Goal: Information Seeking & Learning: Learn about a topic

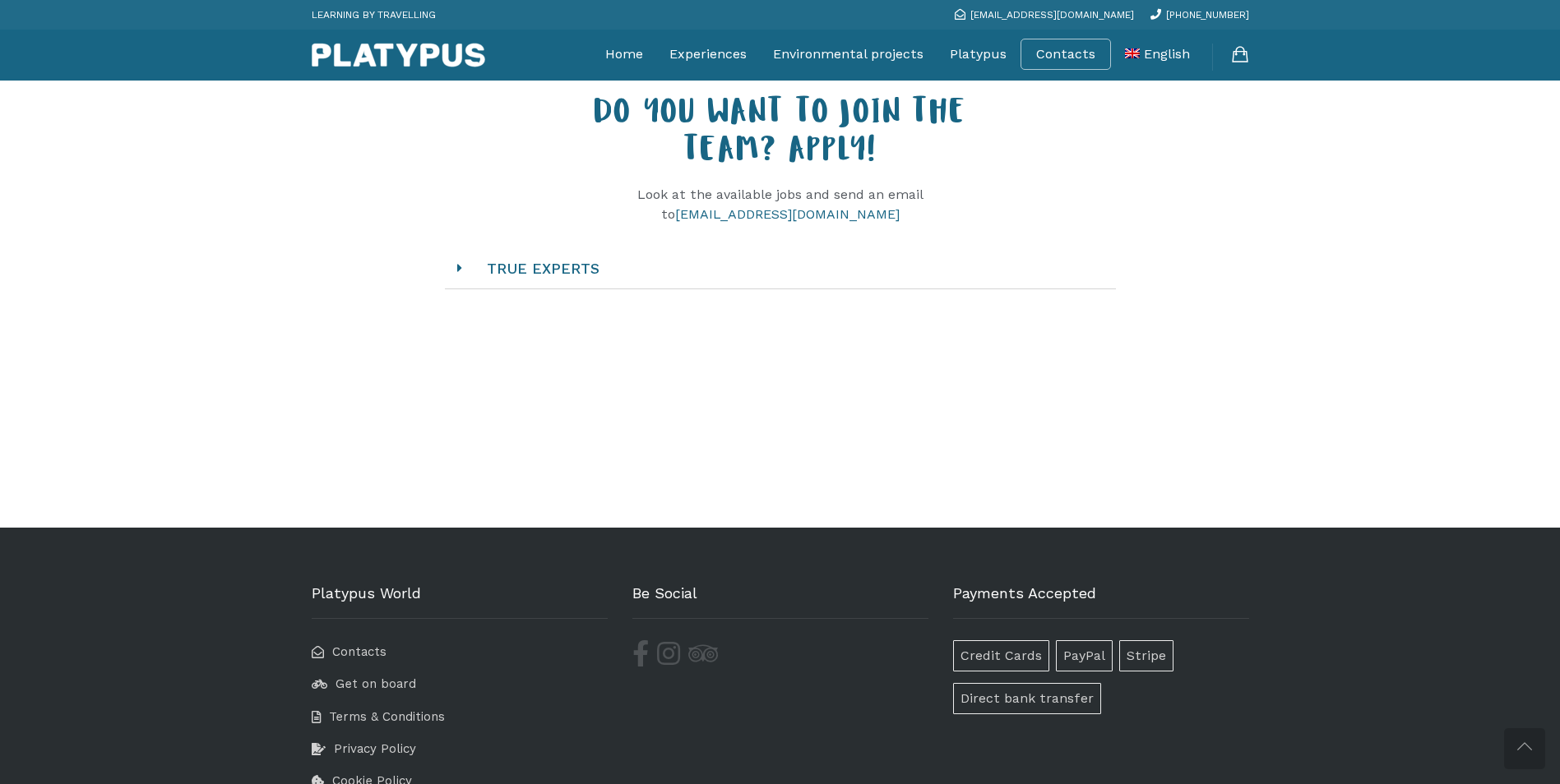
scroll to position [1644, 0]
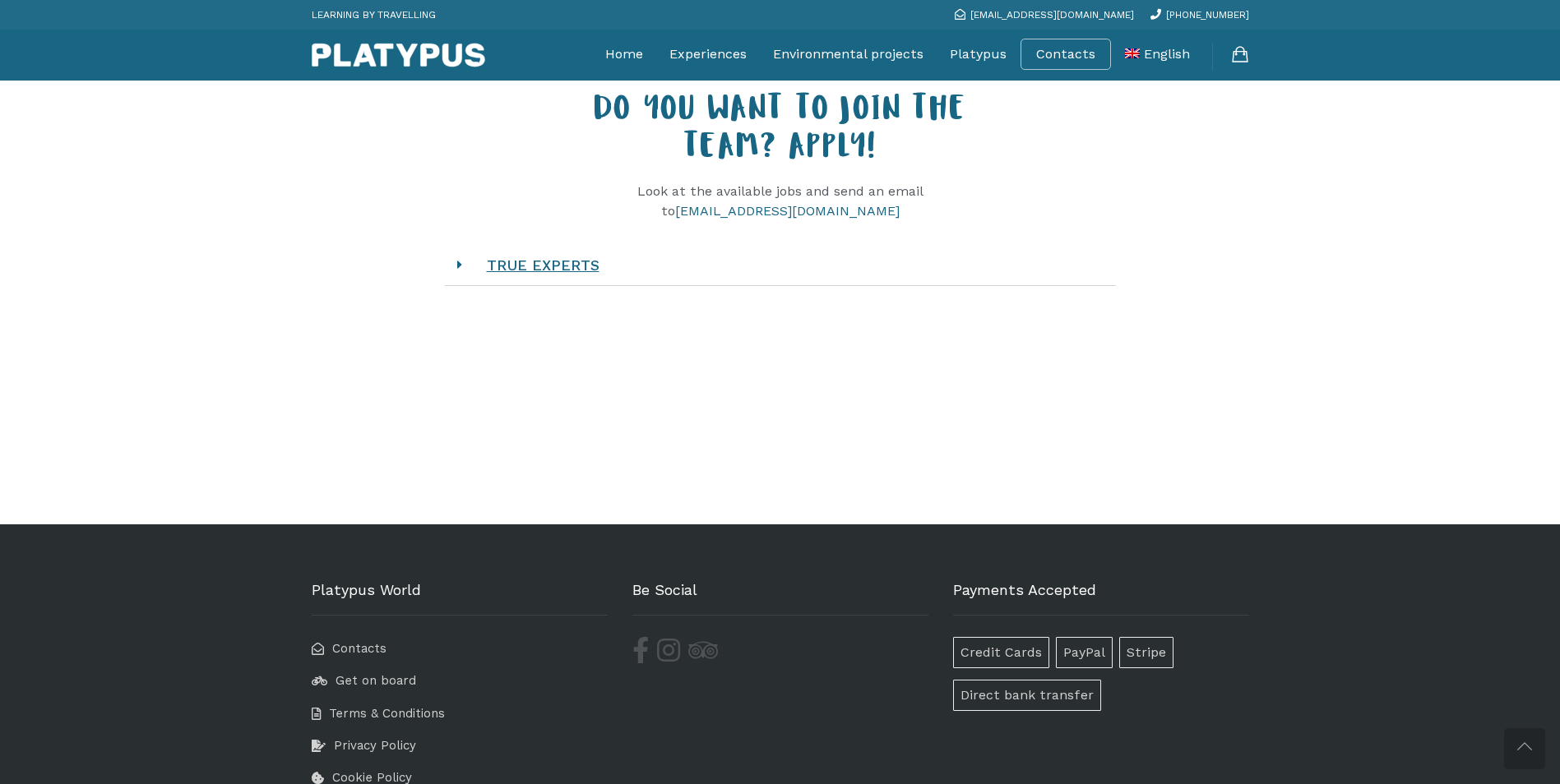
click at [568, 290] on link "TRUE EXPERTS" at bounding box center [543, 265] width 145 height 50
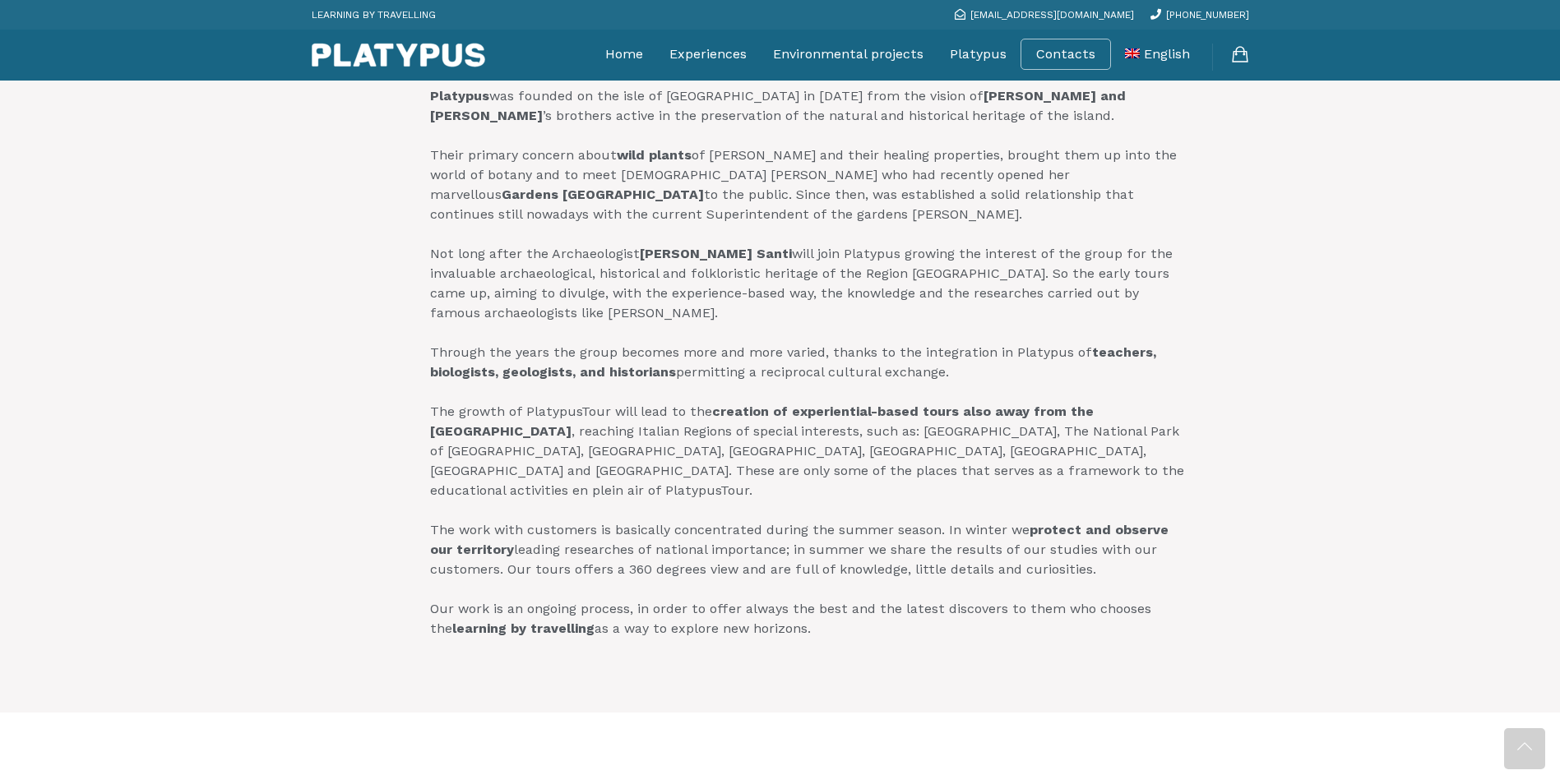
scroll to position [904, 0]
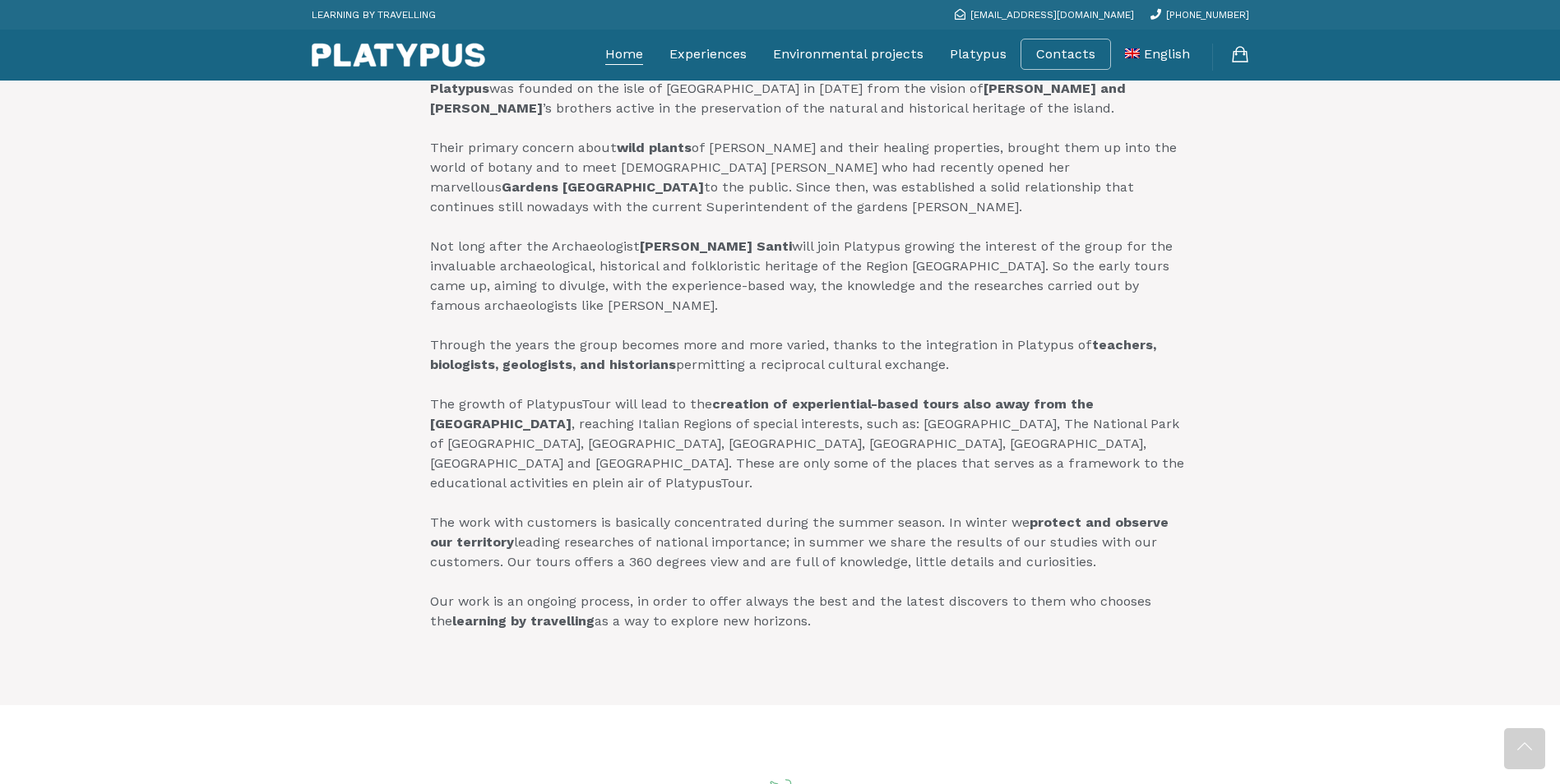
click at [637, 56] on link "Home" at bounding box center [625, 54] width 38 height 41
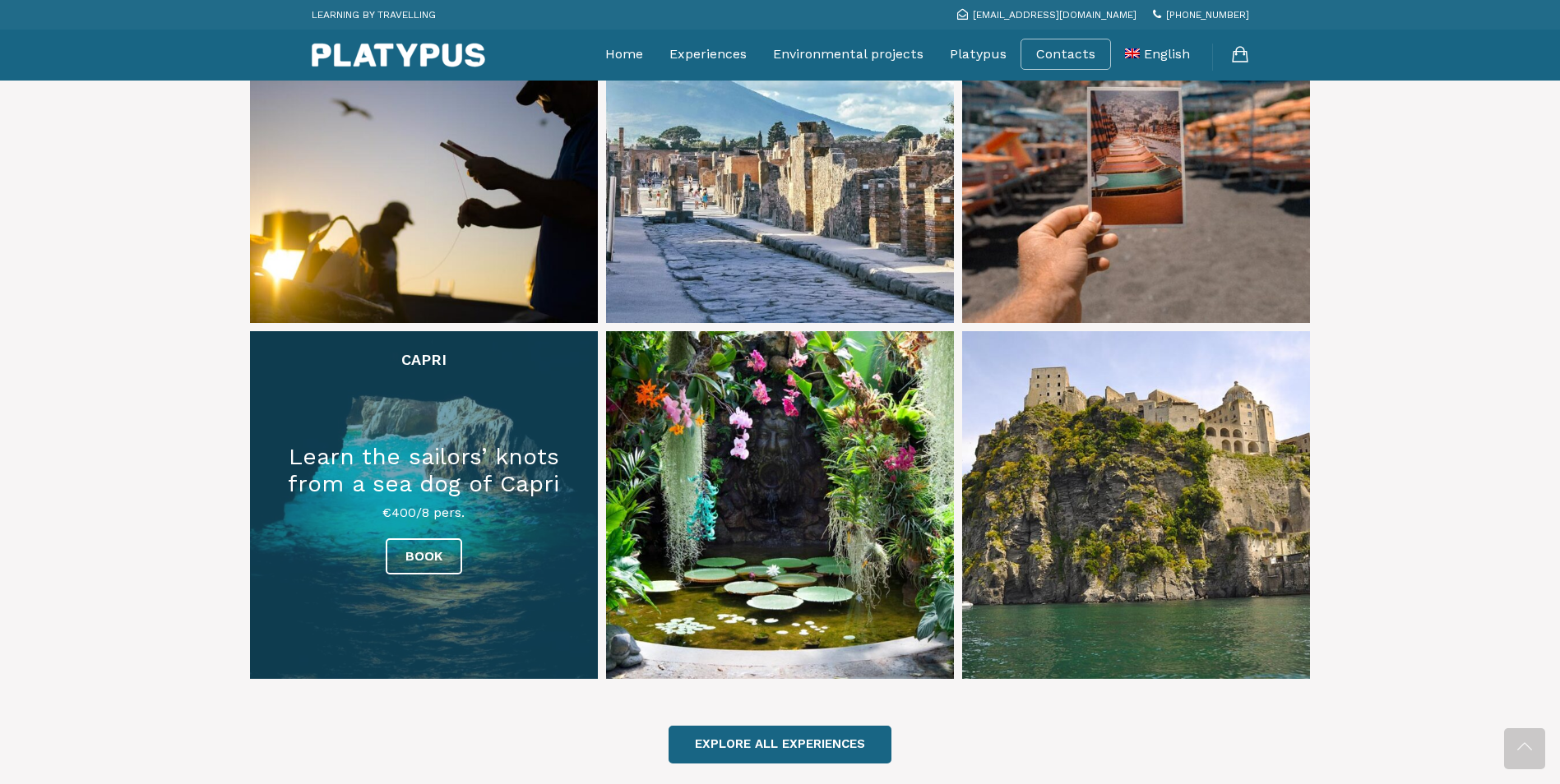
scroll to position [1151, 0]
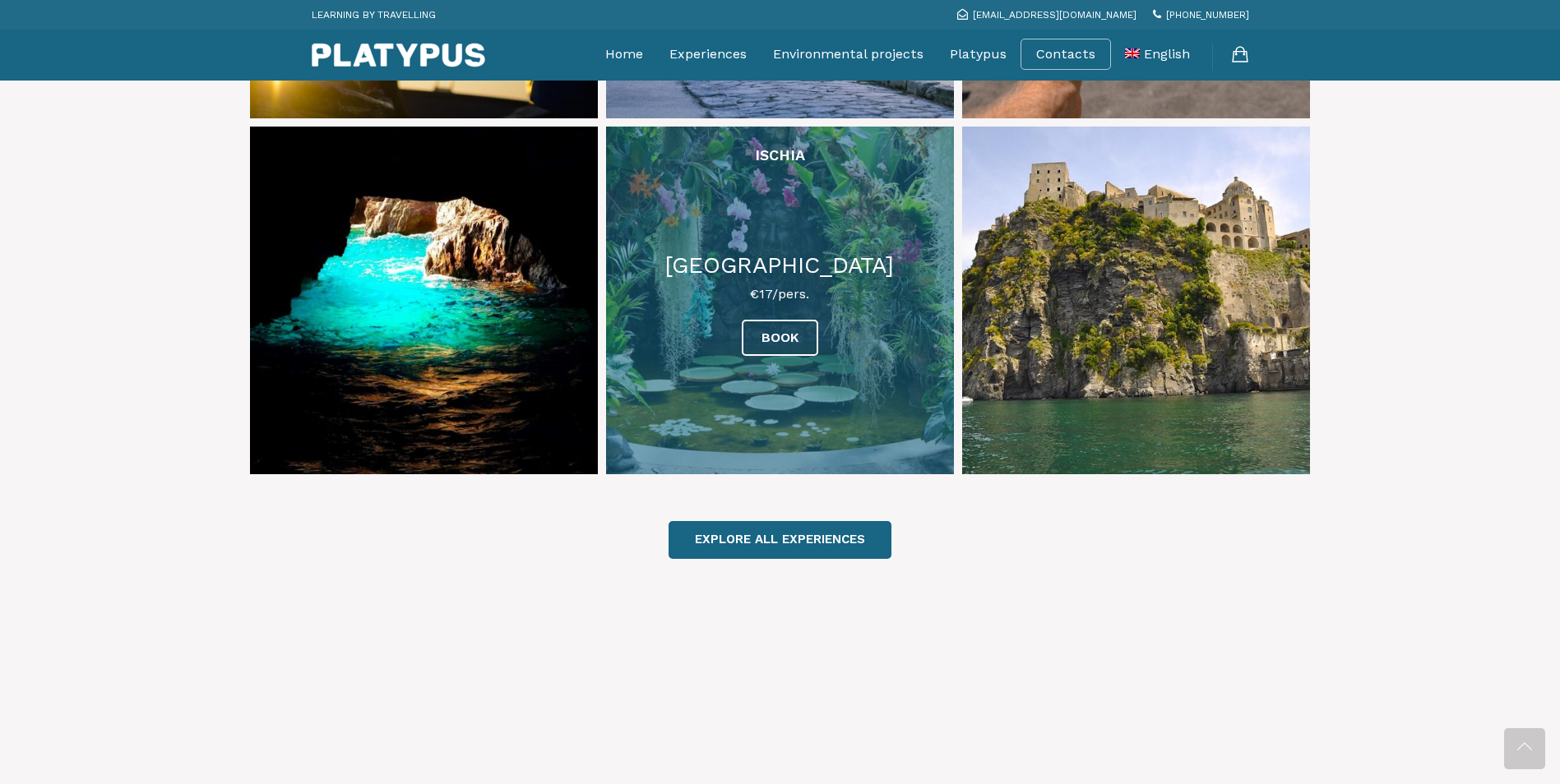
click at [864, 234] on link at bounding box center [780, 300] width 348 height 348
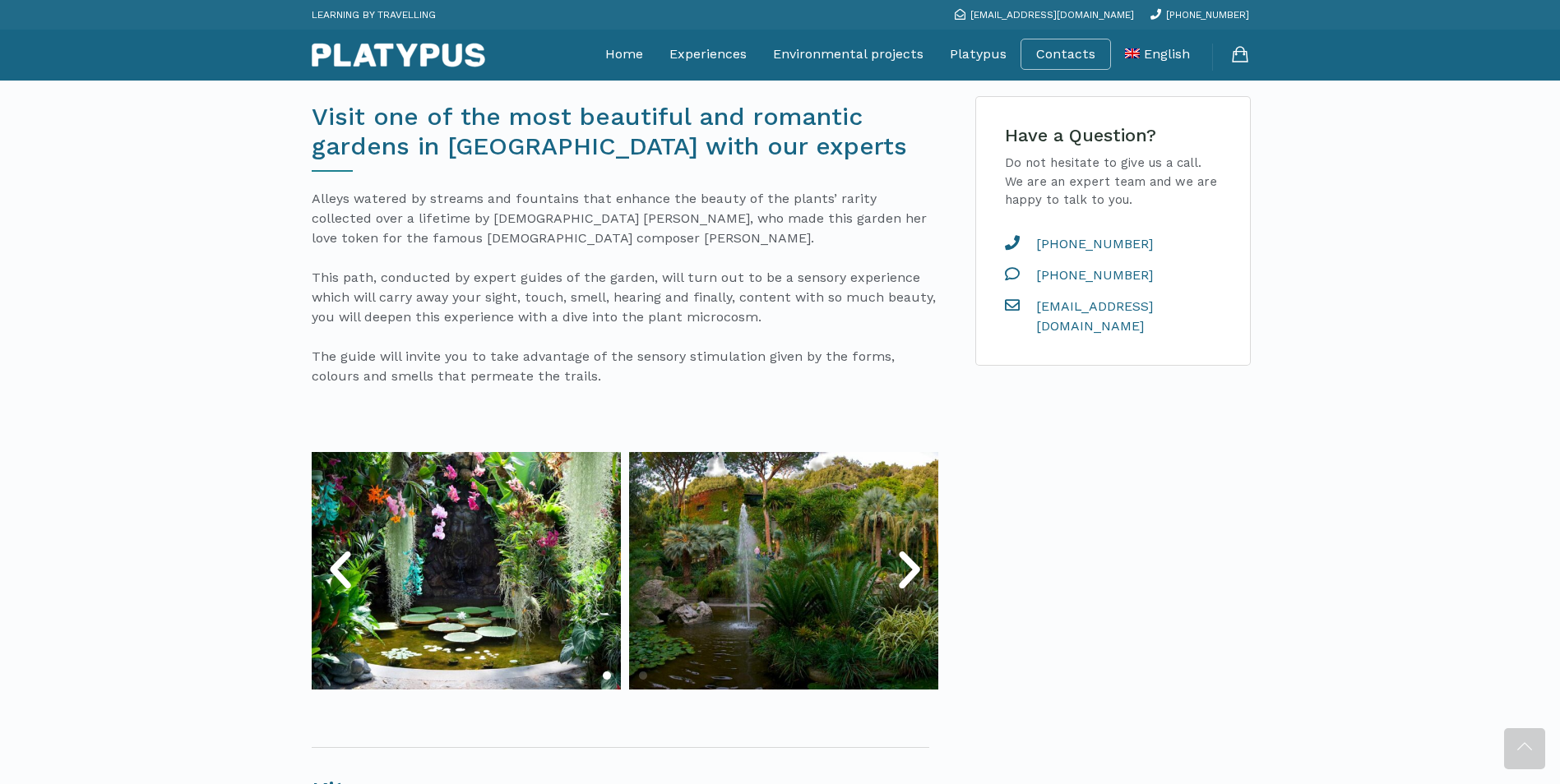
scroll to position [493, 0]
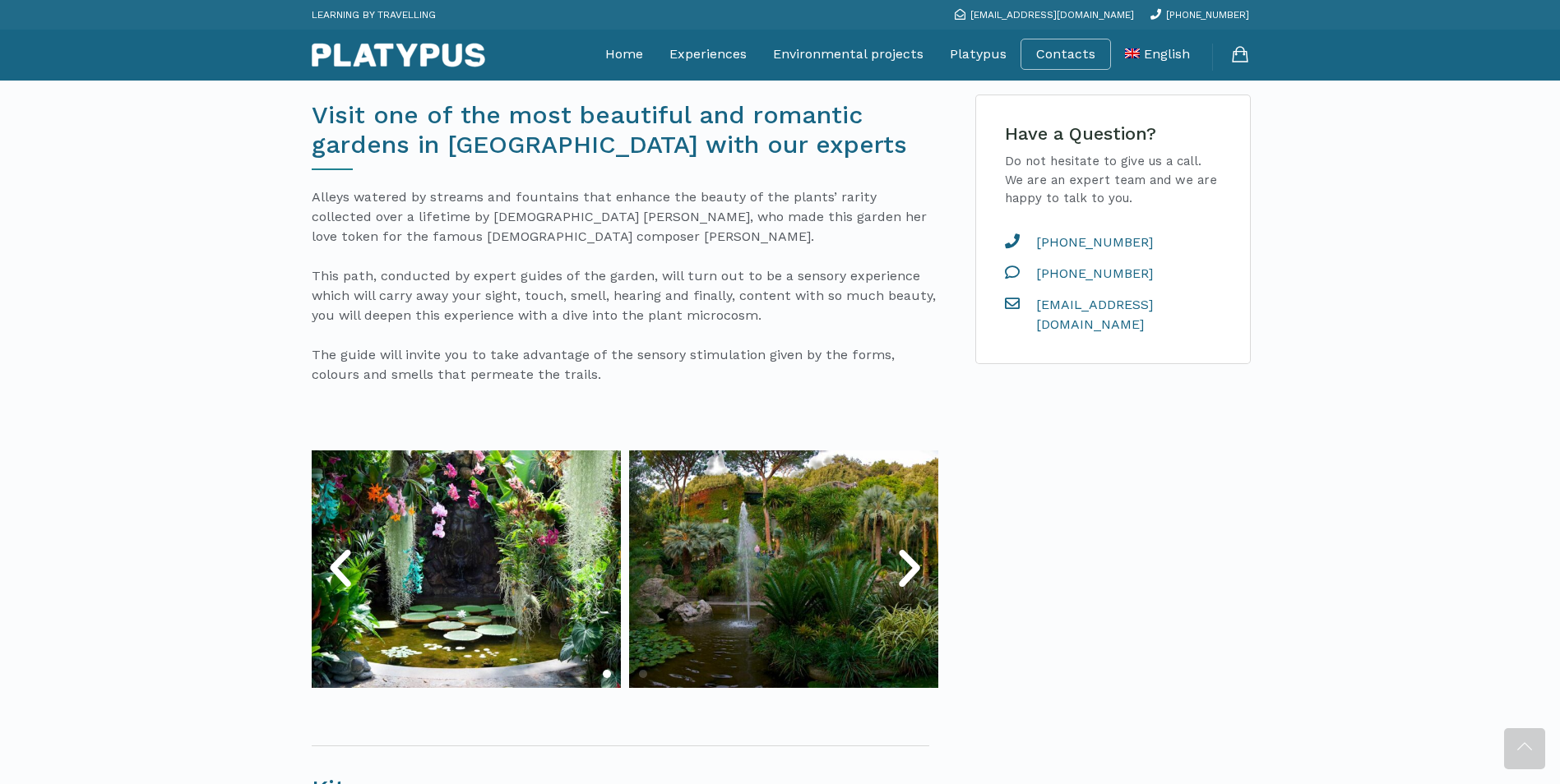
click at [899, 562] on icon "Next slide" at bounding box center [909, 568] width 49 height 49
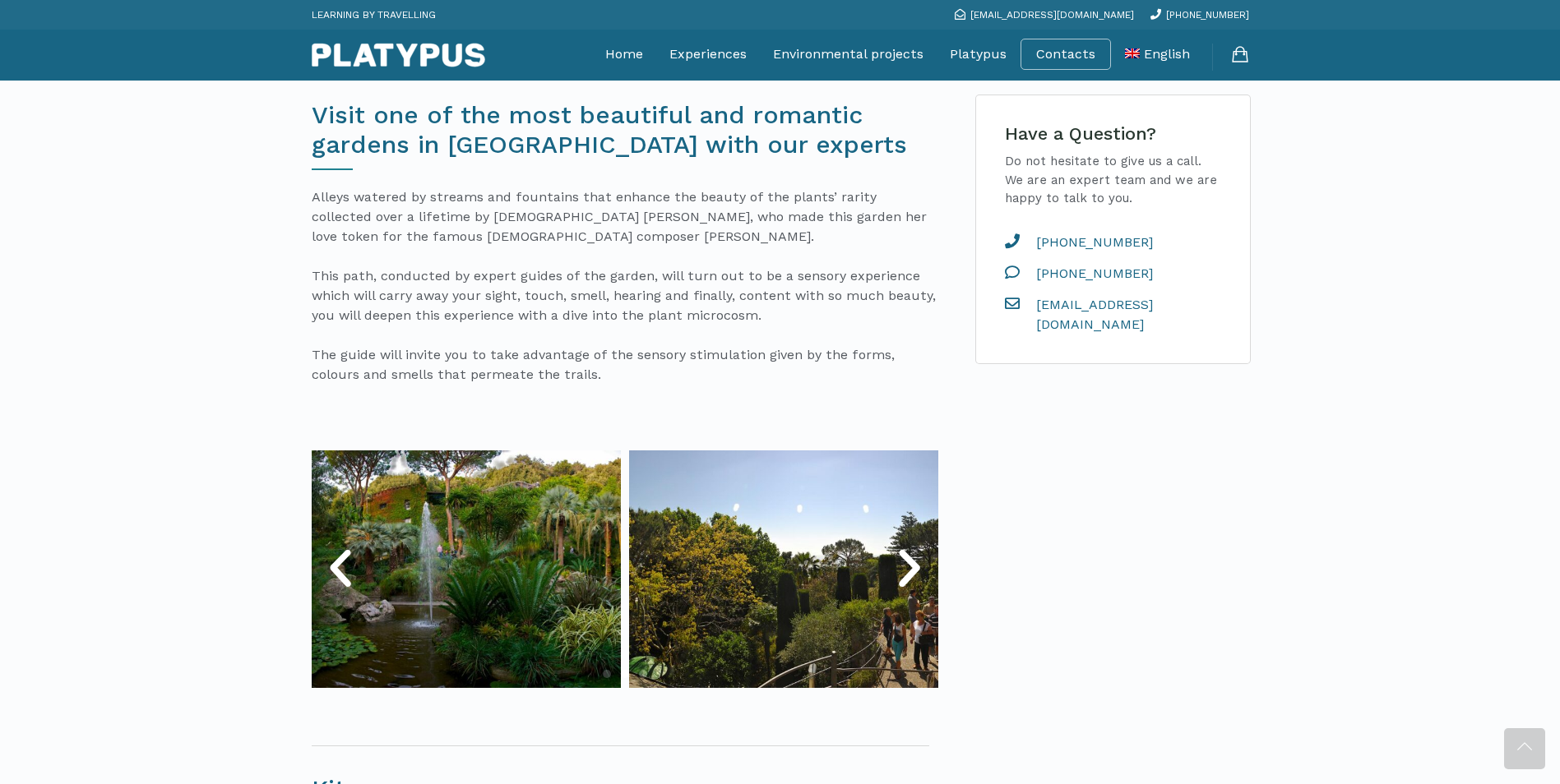
click at [900, 562] on icon "Next slide" at bounding box center [909, 568] width 49 height 49
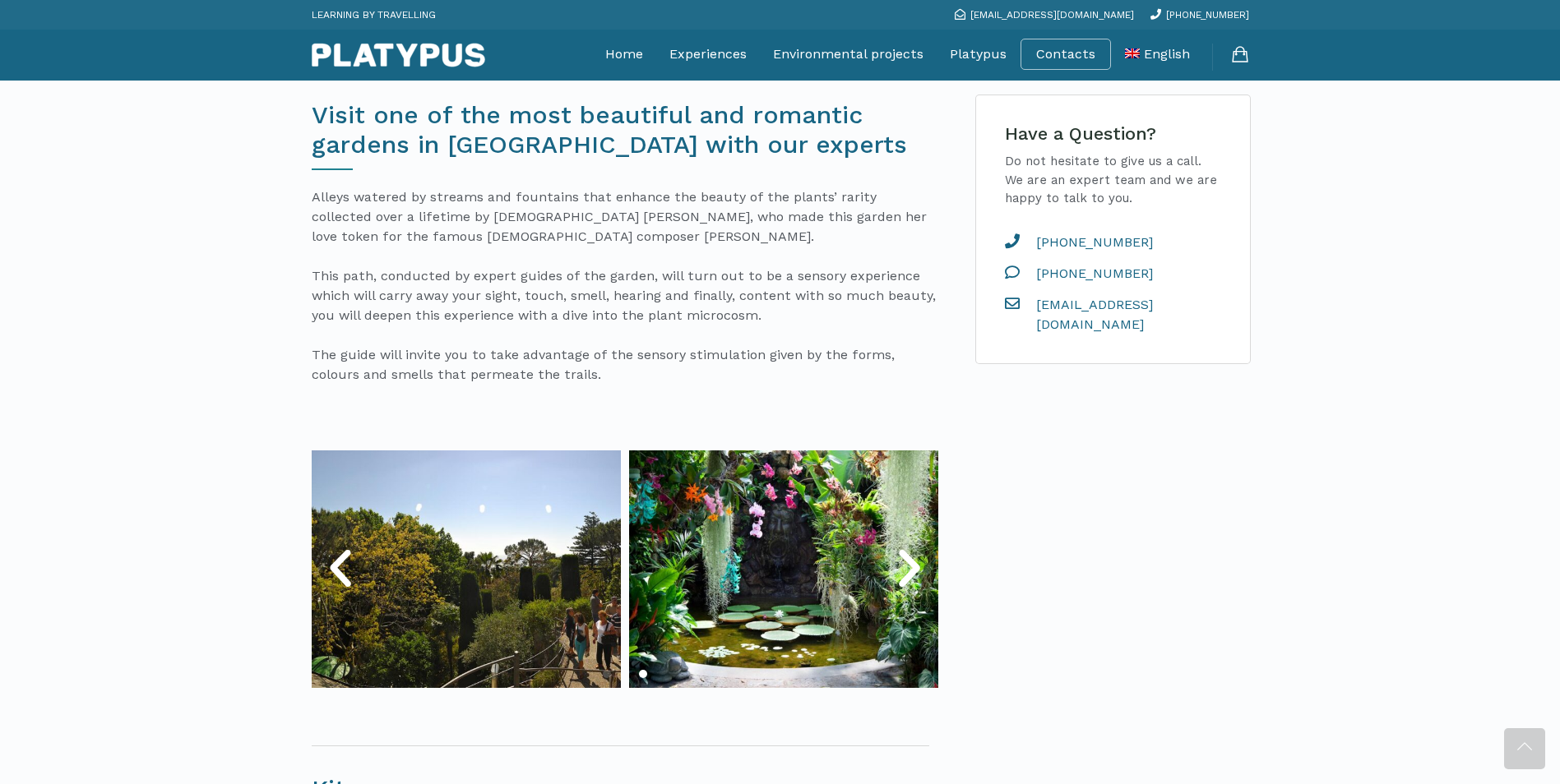
click at [901, 562] on icon "Next slide" at bounding box center [909, 568] width 49 height 49
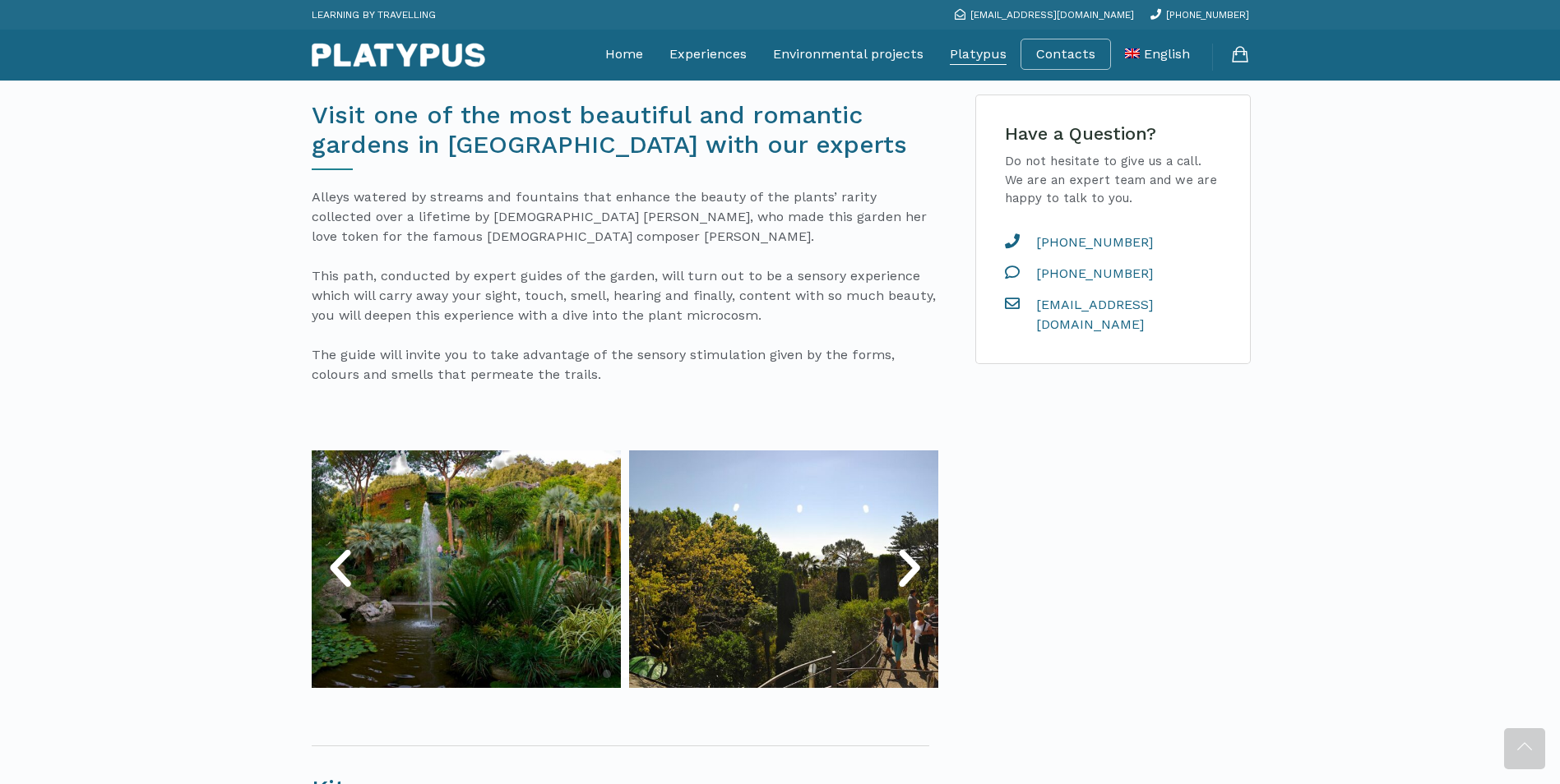
click at [989, 52] on link "Platypus" at bounding box center [978, 54] width 57 height 41
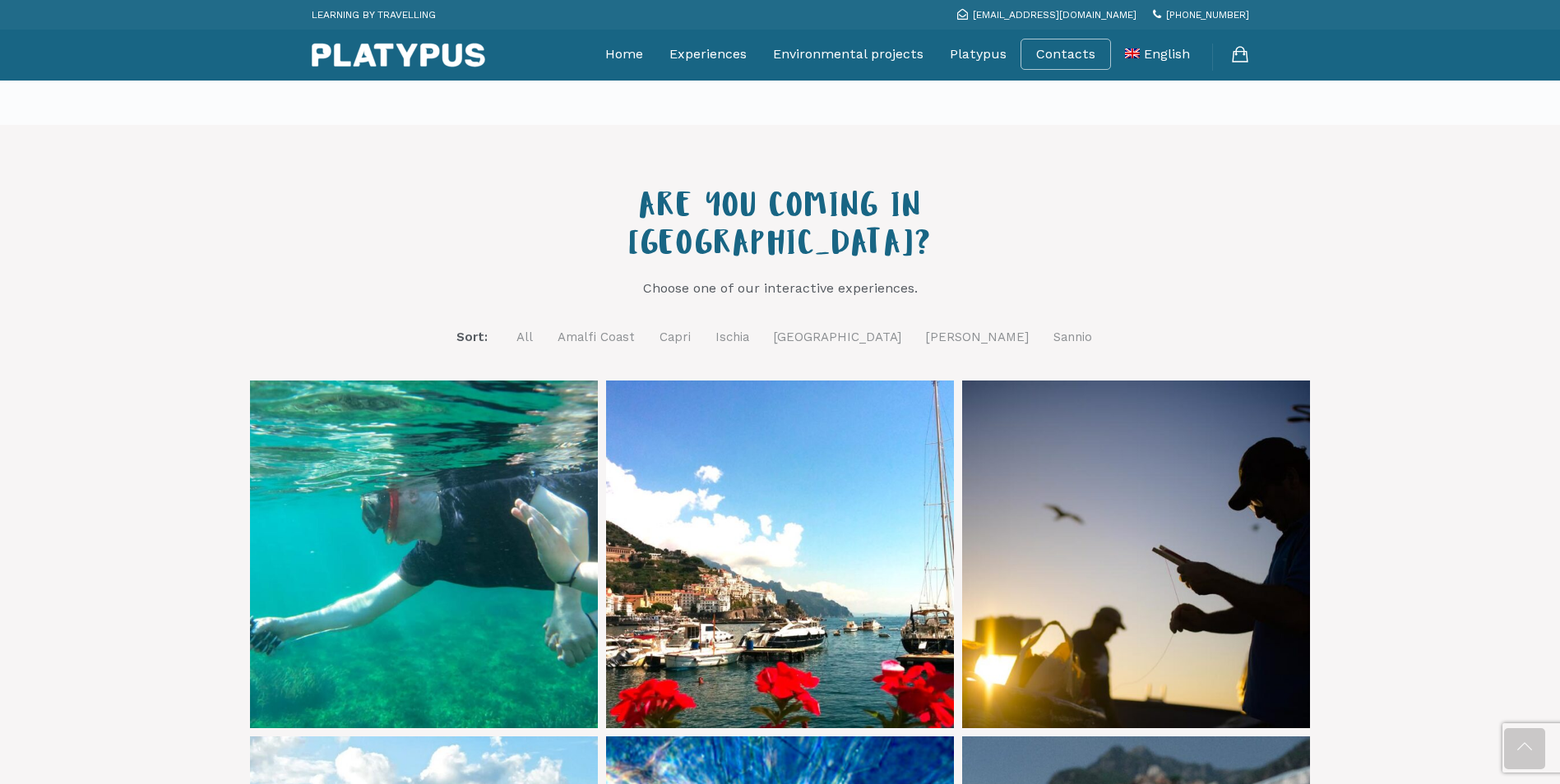
scroll to position [493, 0]
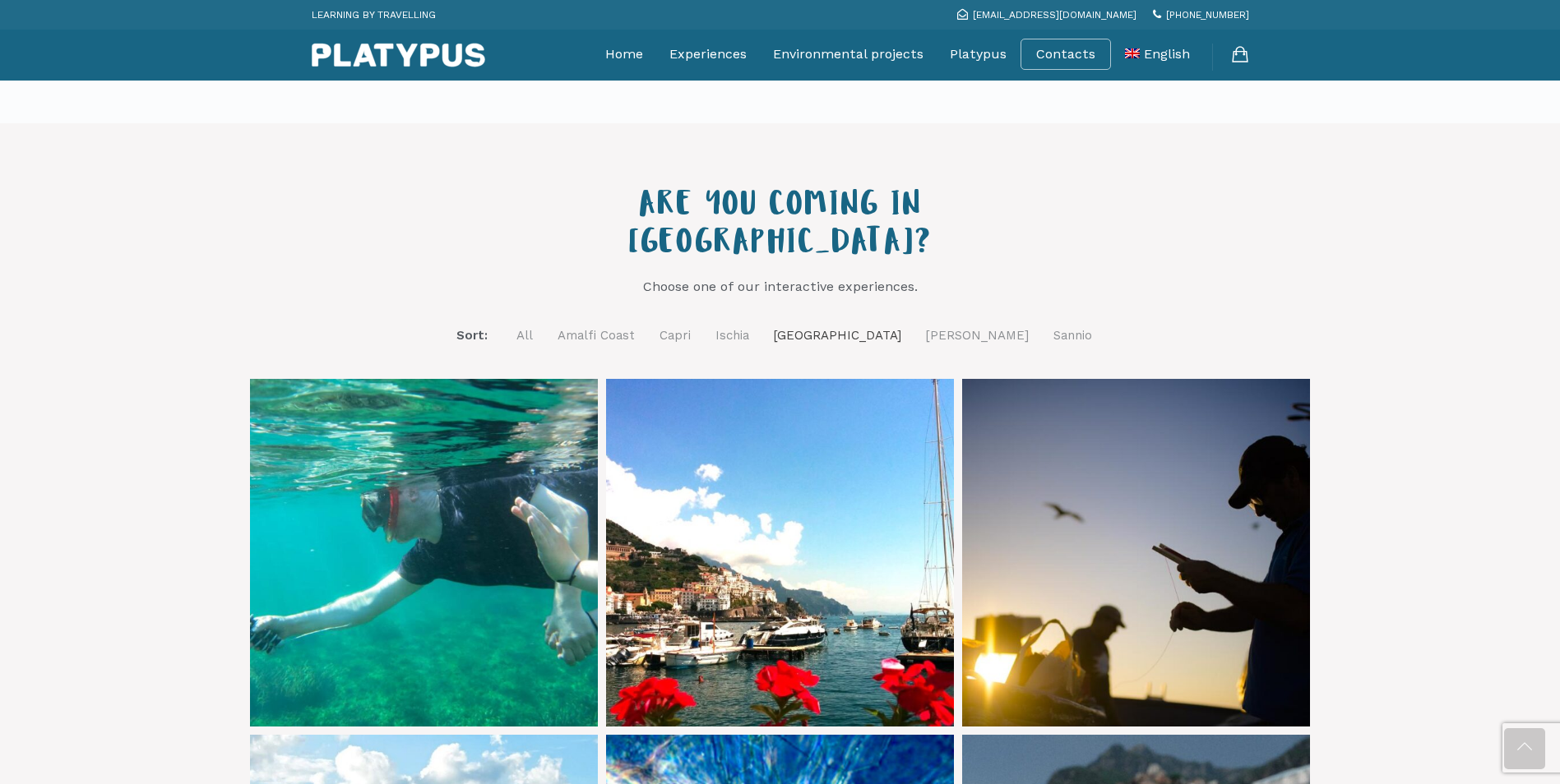
click at [858, 325] on link "[GEOGRAPHIC_DATA]" at bounding box center [838, 336] width 127 height 21
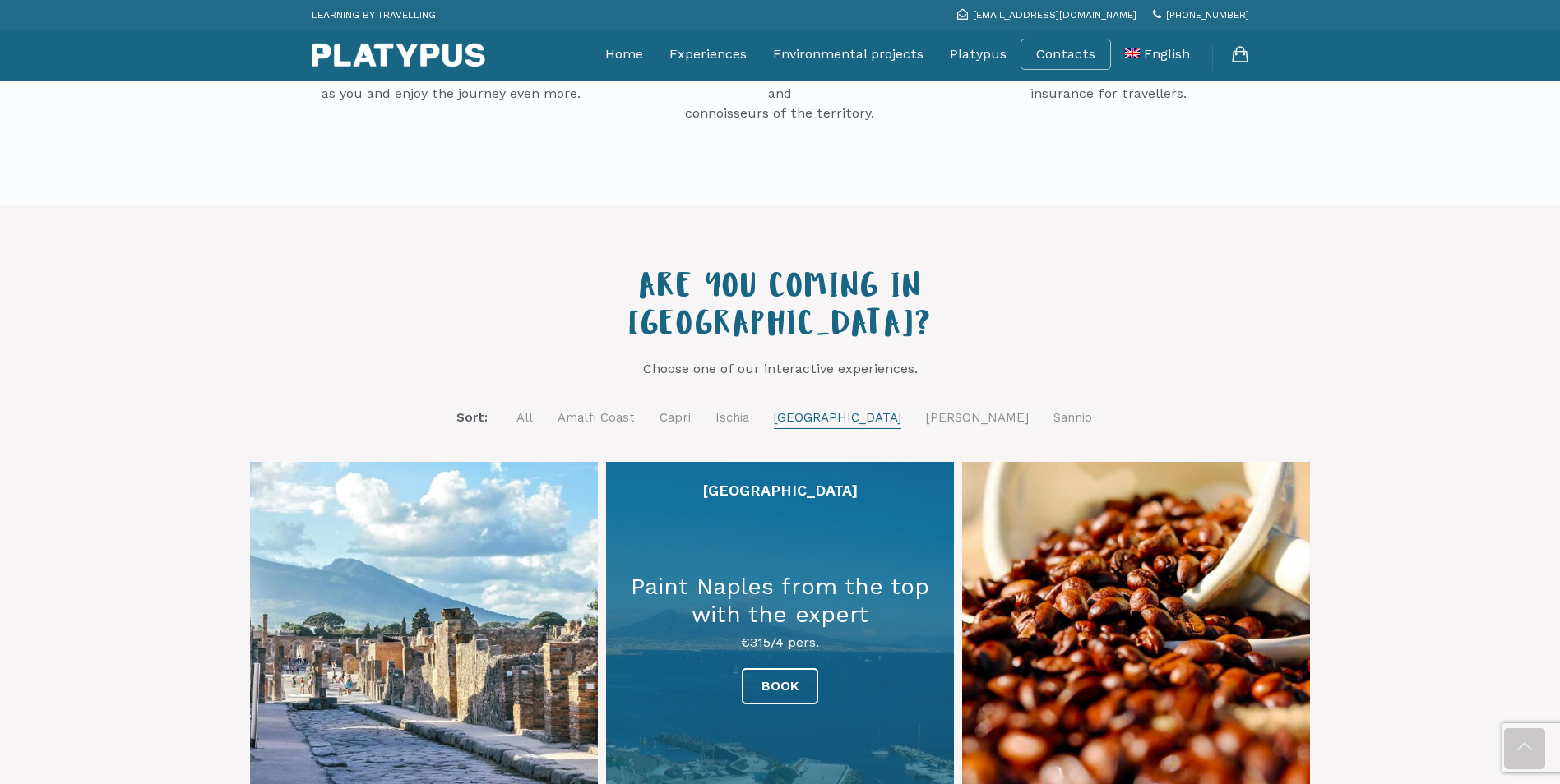
scroll to position [329, 0]
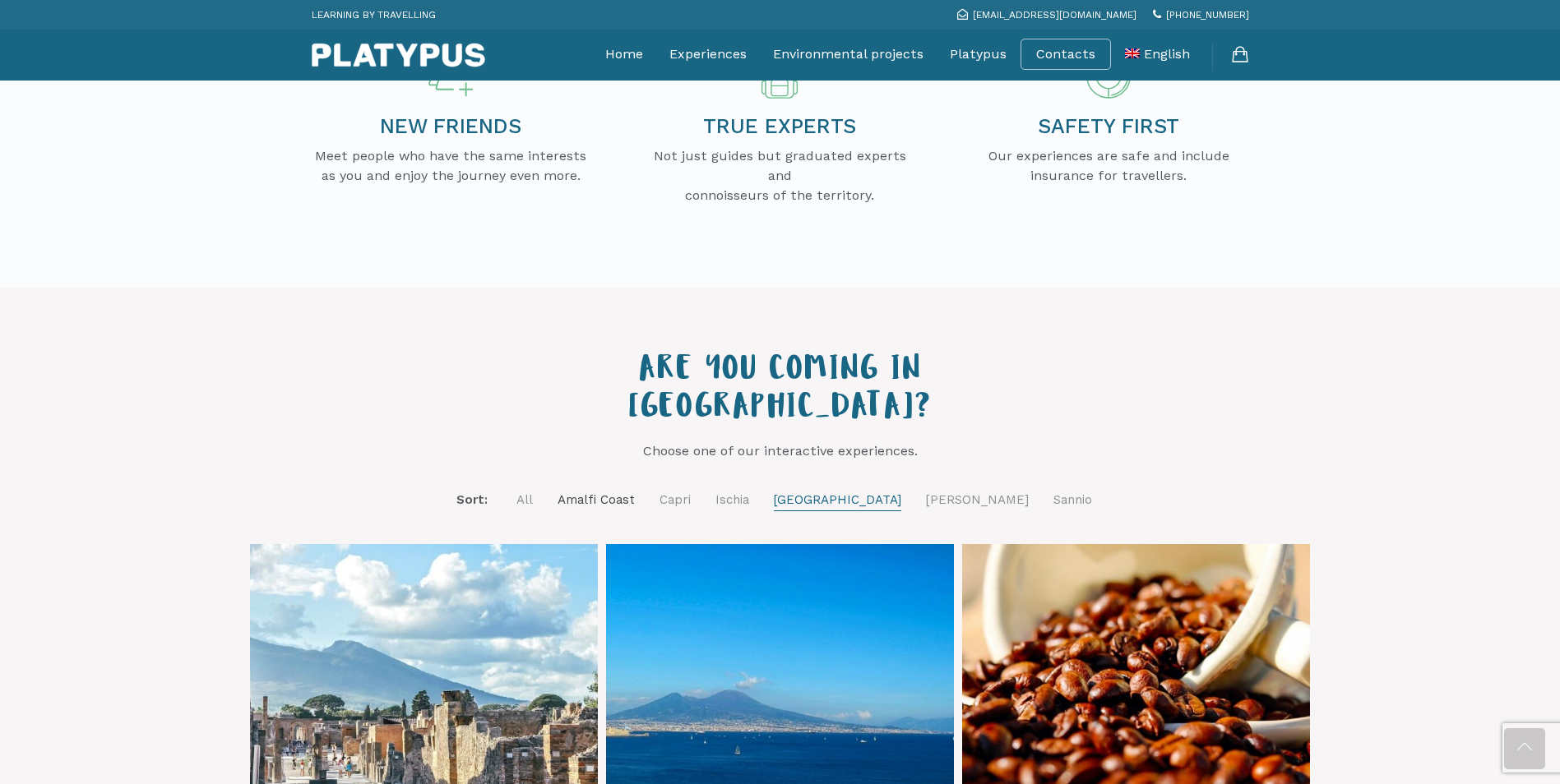
click at [635, 490] on link "Amalfi Coast" at bounding box center [596, 501] width 77 height 21
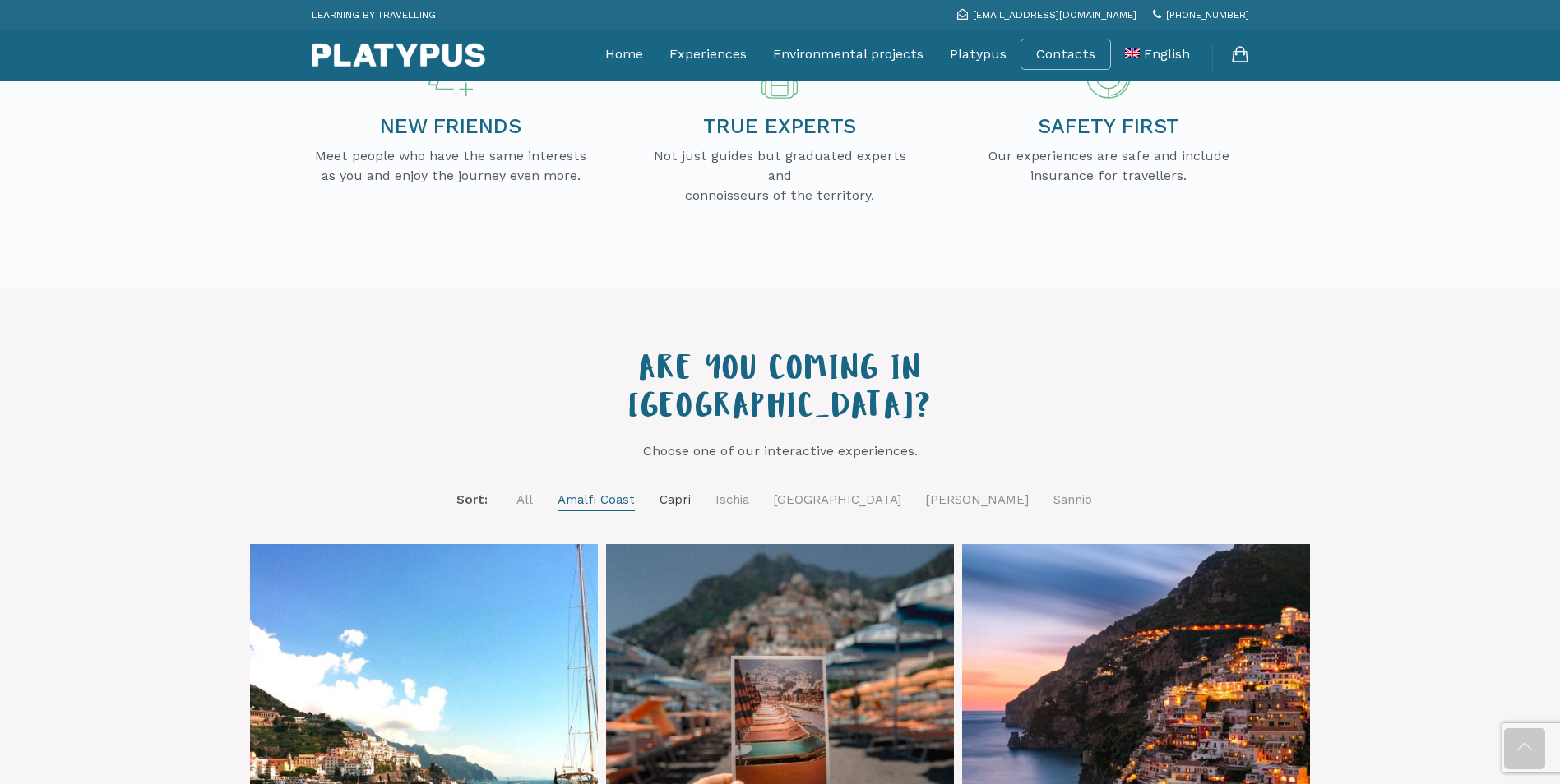
click at [691, 490] on link "Capri" at bounding box center [675, 501] width 31 height 21
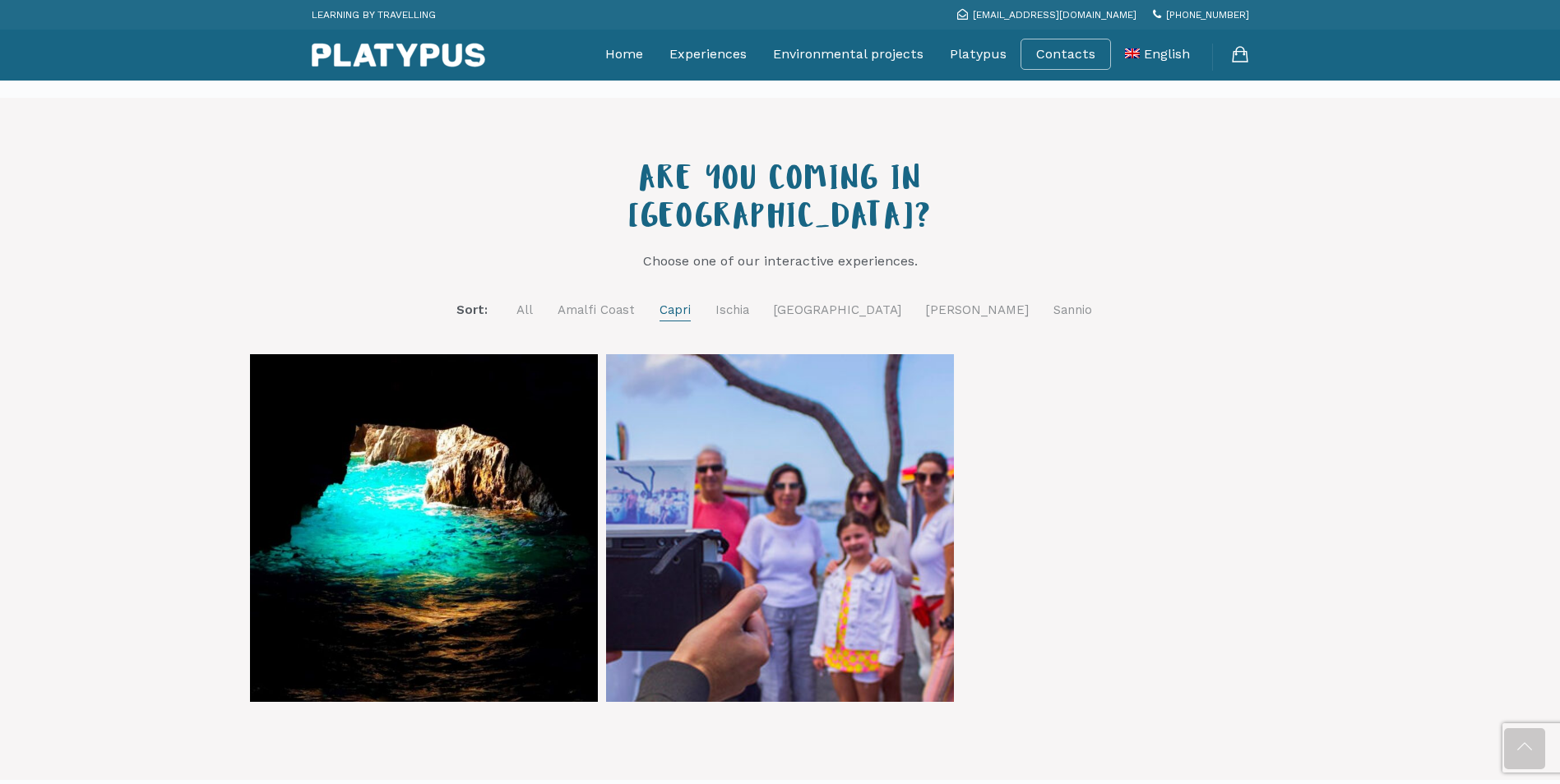
scroll to position [575, 0]
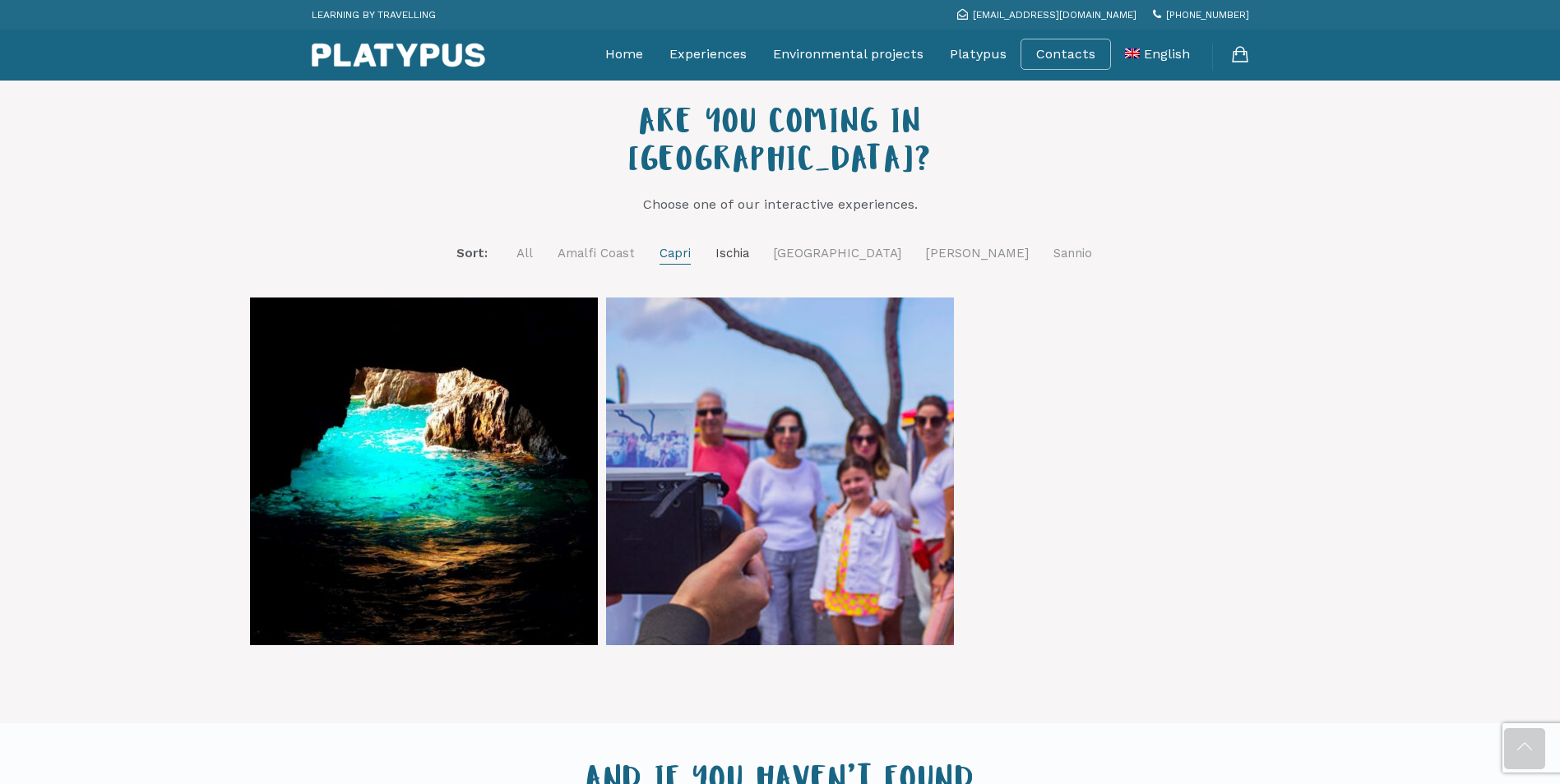
click at [749, 243] on link "Ischia" at bounding box center [732, 253] width 34 height 21
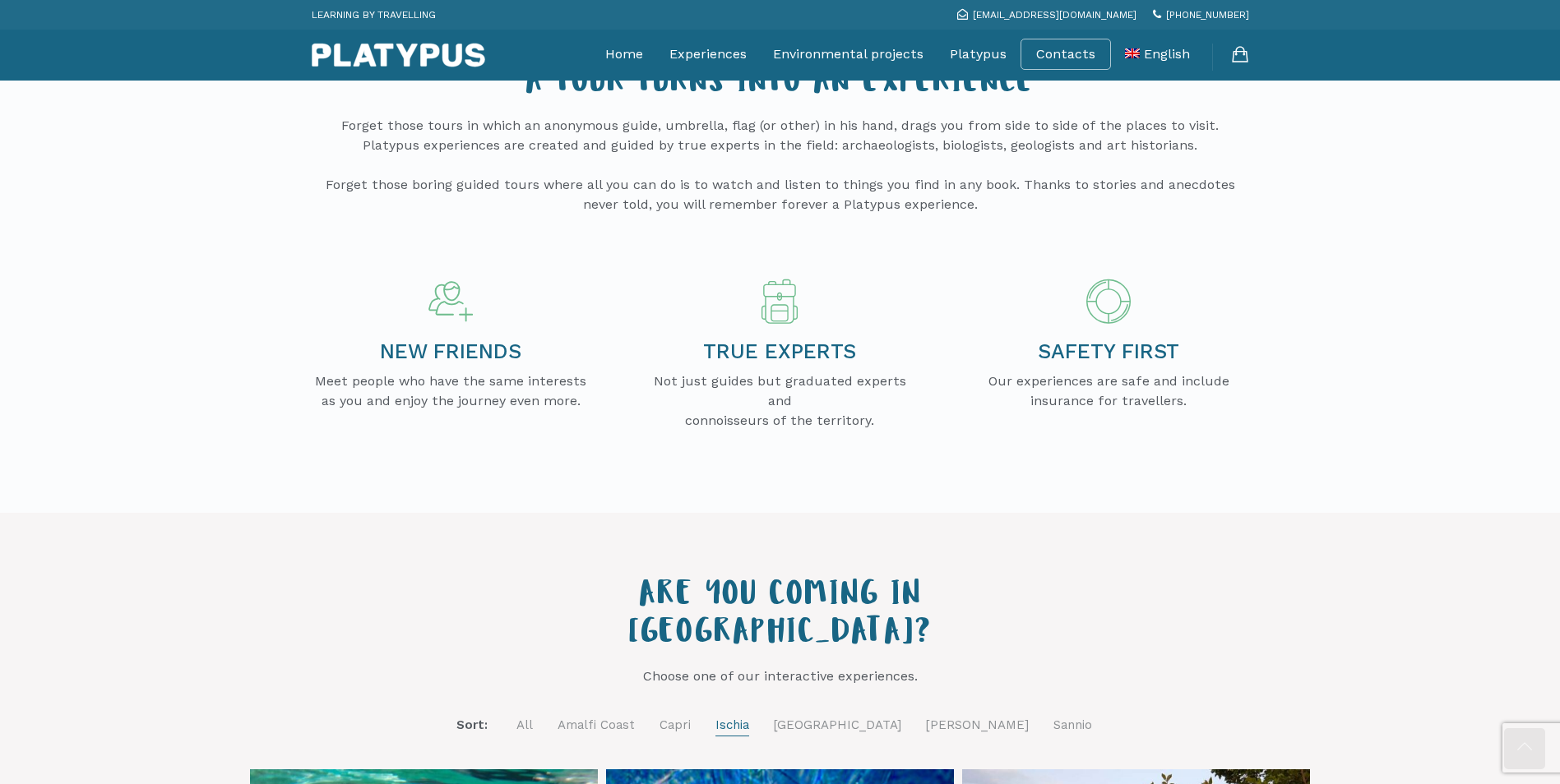
scroll to position [0, 0]
